Goal: Task Accomplishment & Management: Manage account settings

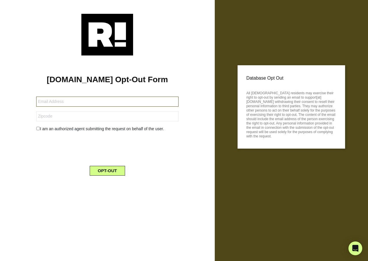
type input "[EMAIL_ADDRESS][DOMAIN_NAME]"
type input "91340"
type input "[EMAIL_ADDRESS][DOMAIN_NAME]"
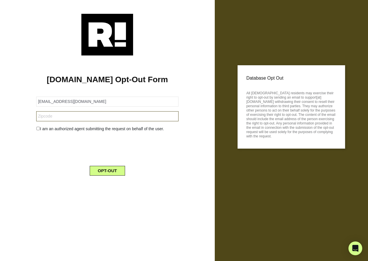
type input "78411"
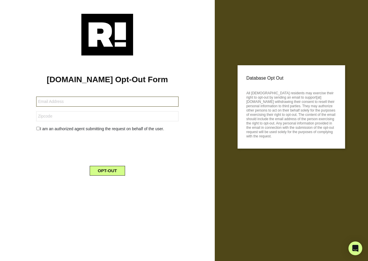
type input "[EMAIL_ADDRESS][DOMAIN_NAME]"
type input "1101"
type input "[EMAIL_ADDRESS][DOMAIN_NAME]"
type input "44847"
